Goal: Information Seeking & Learning: Learn about a topic

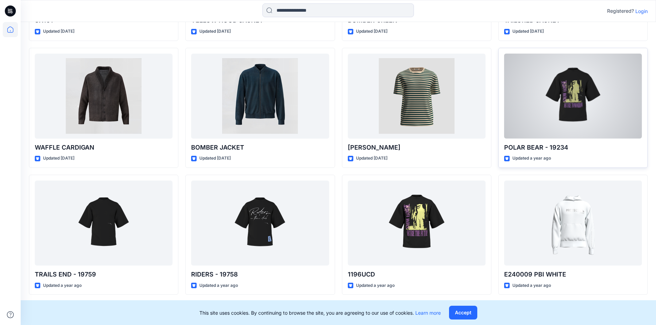
scroll to position [297, 0]
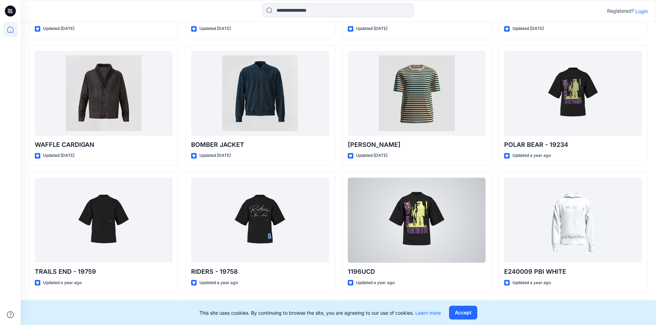
click at [429, 201] on div at bounding box center [417, 220] width 138 height 85
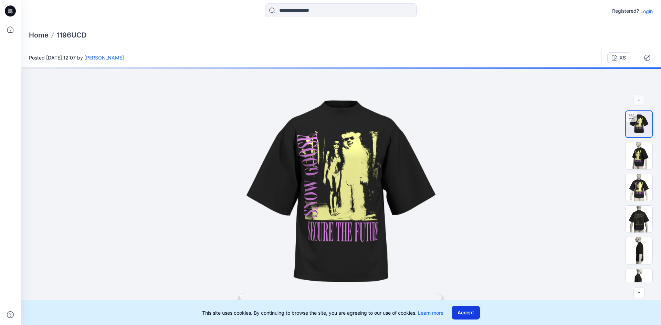
click at [468, 314] on button "Accept" at bounding box center [466, 313] width 28 height 14
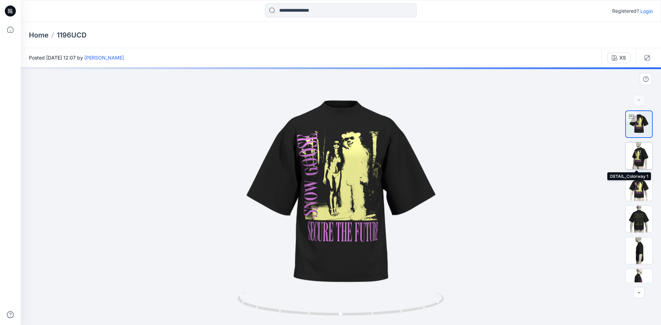
click at [633, 154] on img at bounding box center [639, 156] width 27 height 27
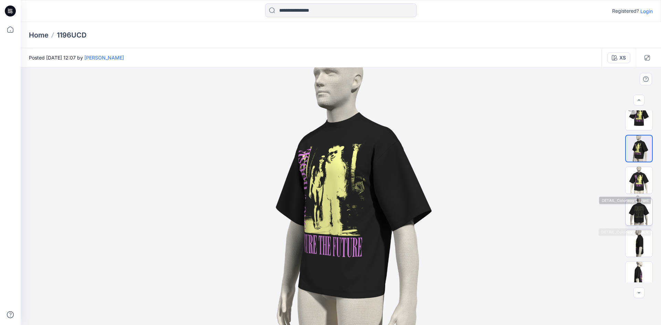
scroll to position [14, 0]
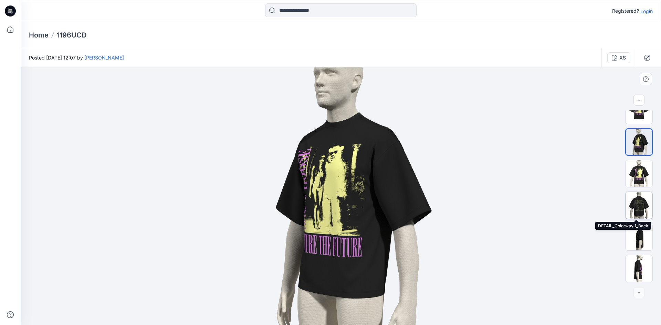
click at [639, 211] on img at bounding box center [639, 205] width 27 height 27
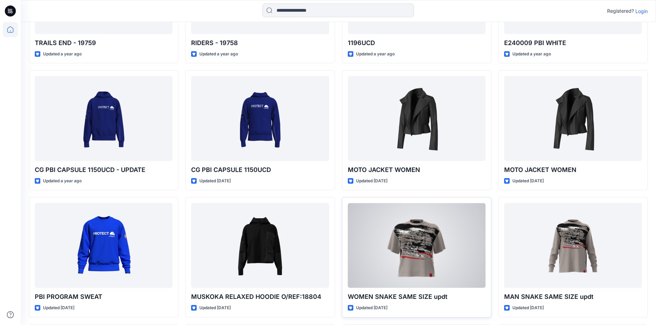
scroll to position [538, 0]
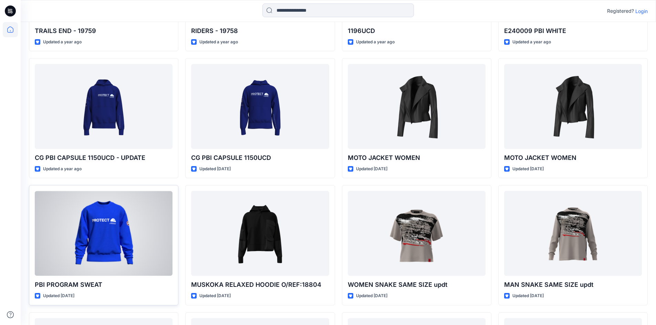
click at [113, 239] on div at bounding box center [104, 233] width 138 height 85
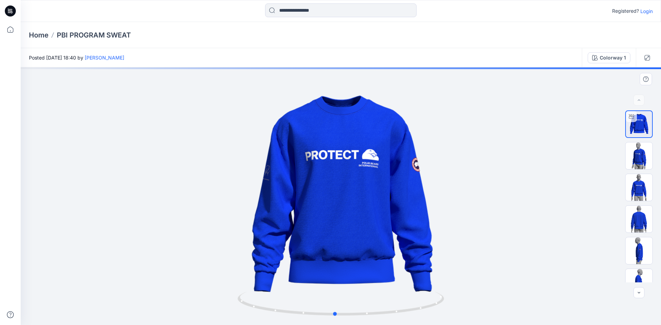
click at [340, 292] on div at bounding box center [341, 197] width 641 height 258
drag, startPoint x: 365, startPoint y: 291, endPoint x: 360, endPoint y: 291, distance: 5.5
click at [360, 291] on div at bounding box center [341, 197] width 641 height 258
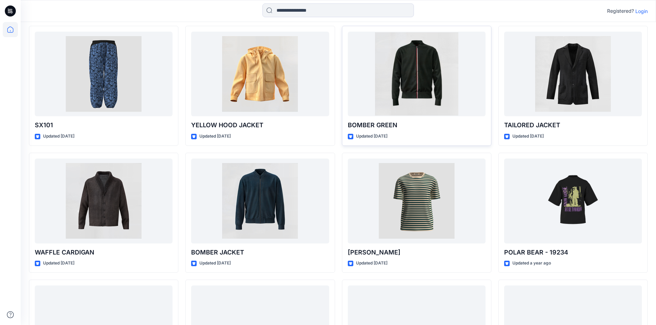
scroll to position [90, 0]
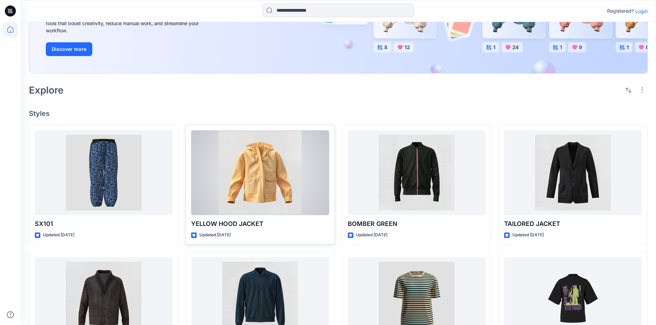
click at [302, 163] on div at bounding box center [260, 173] width 138 height 85
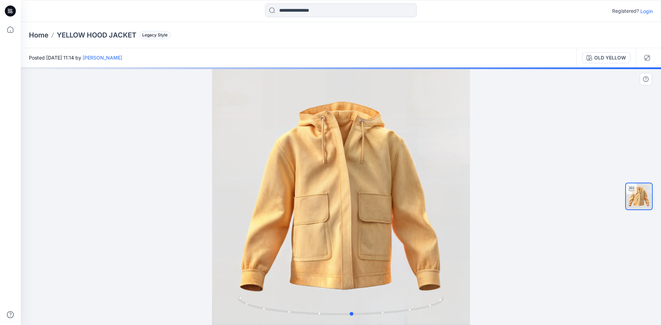
drag, startPoint x: 353, startPoint y: 260, endPoint x: 371, endPoint y: 262, distance: 18.4
click at [370, 262] on div at bounding box center [341, 197] width 641 height 258
drag, startPoint x: 422, startPoint y: 270, endPoint x: 425, endPoint y: 270, distance: 3.8
click at [425, 270] on div at bounding box center [341, 197] width 641 height 258
drag, startPoint x: 400, startPoint y: 264, endPoint x: 347, endPoint y: 253, distance: 54.2
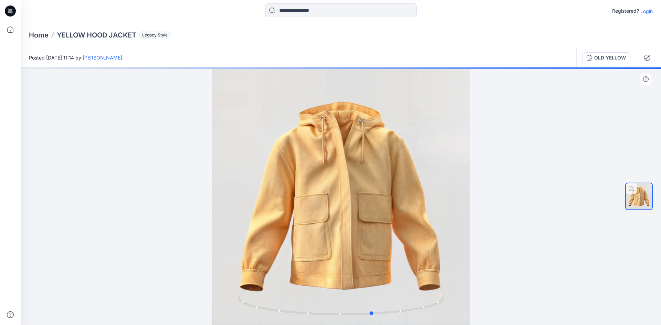
click at [348, 253] on div at bounding box center [341, 197] width 641 height 258
drag, startPoint x: 376, startPoint y: 258, endPoint x: 342, endPoint y: 261, distance: 34.6
click at [343, 261] on div at bounding box center [341, 197] width 641 height 258
drag, startPoint x: 361, startPoint y: 243, endPoint x: 443, endPoint y: 245, distance: 81.3
click at [443, 245] on div at bounding box center [341, 197] width 641 height 258
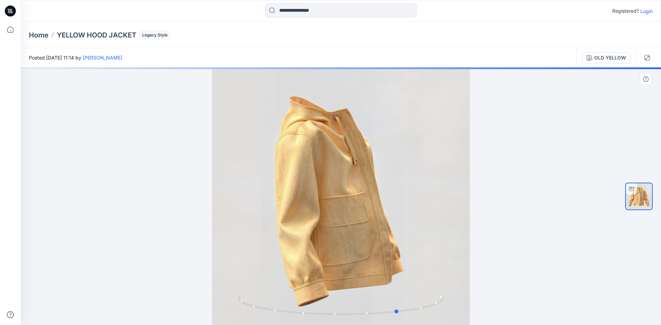
drag, startPoint x: 404, startPoint y: 239, endPoint x: 426, endPoint y: 240, distance: 22.1
click at [426, 240] on div at bounding box center [341, 197] width 641 height 258
drag, startPoint x: 370, startPoint y: 237, endPoint x: 356, endPoint y: 235, distance: 13.5
click at [356, 235] on div at bounding box center [341, 197] width 641 height 258
